Goal: Entertainment & Leisure: Browse casually

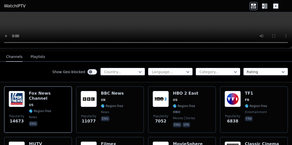
scroll to position [43, 0]
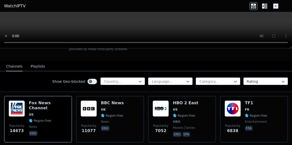
click at [33, 64] on button "Playlists" at bounding box center [38, 67] width 14 height 10
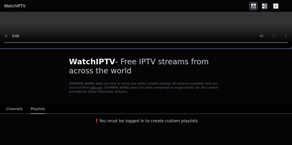
scroll to position [0, 0]
click at [18, 105] on button "Channels" at bounding box center [14, 110] width 16 height 10
click at [18, 106] on button "Channels" at bounding box center [14, 110] width 16 height 10
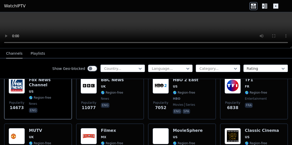
scroll to position [58, 0]
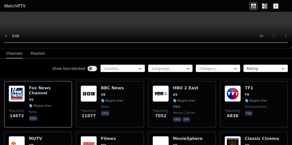
click at [233, 68] on icon at bounding box center [235, 68] width 5 height 5
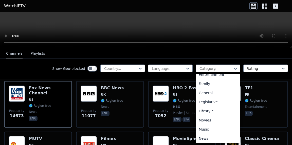
scroll to position [73, 0]
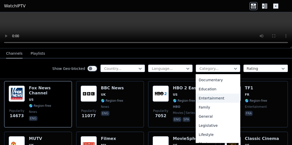
click at [225, 98] on div "Entertainment" at bounding box center [218, 98] width 45 height 9
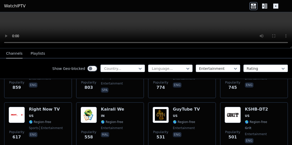
scroll to position [141, 0]
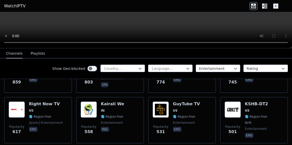
click at [163, 107] on img at bounding box center [161, 110] width 16 height 16
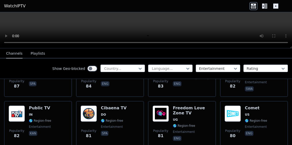
scroll to position [907, 0]
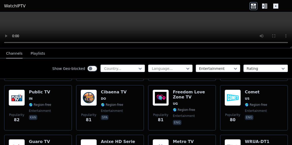
click at [165, 93] on img at bounding box center [161, 98] width 16 height 16
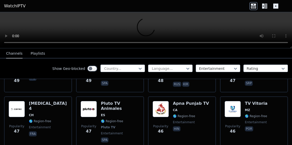
scroll to position [1471, 0]
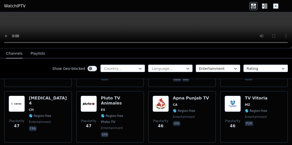
click at [18, 96] on img at bounding box center [17, 104] width 16 height 16
click at [20, 96] on img at bounding box center [17, 104] width 16 height 16
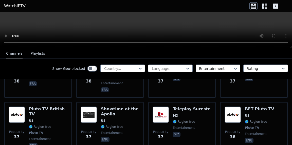
scroll to position [1887, 0]
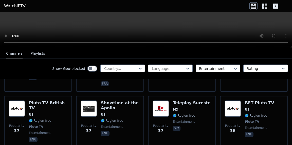
click at [117, 66] on div at bounding box center [121, 68] width 34 height 5
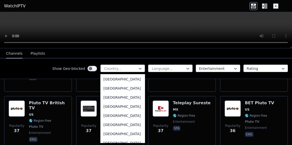
scroll to position [772, 0]
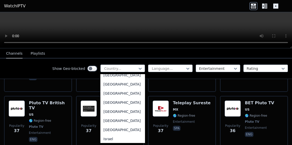
click at [218, 70] on div at bounding box center [216, 68] width 34 height 5
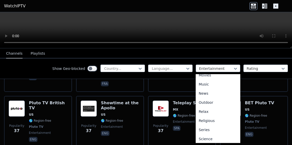
scroll to position [180, 0]
